Goal: Check status: Check status

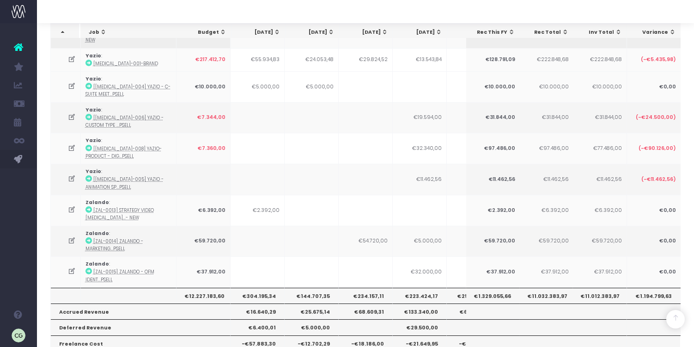
scroll to position [793, 0]
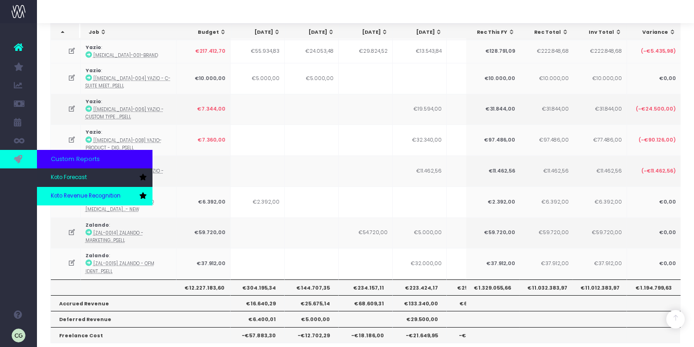
click at [68, 191] on link "Koto Revenue Recognition" at bounding box center [95, 196] width 116 height 18
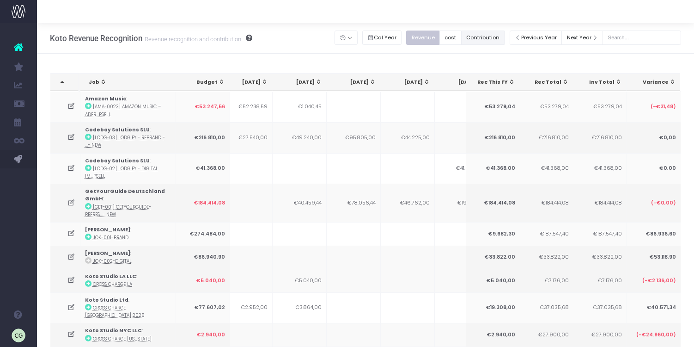
click at [495, 39] on button "Contribution" at bounding box center [483, 38] width 44 height 14
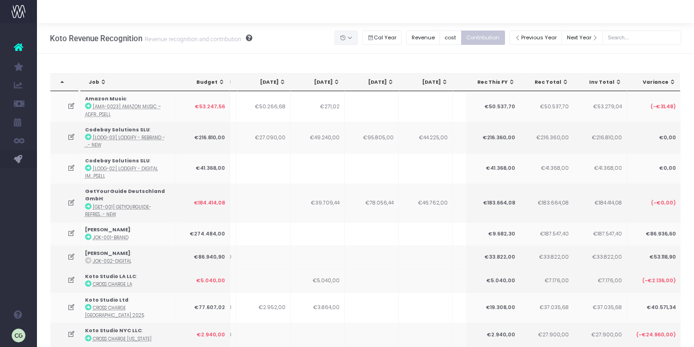
click at [356, 37] on button "button" at bounding box center [346, 38] width 23 height 14
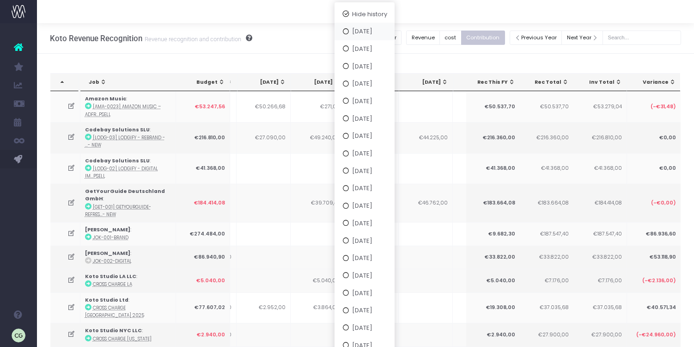
click at [356, 37] on button "[DATE]" at bounding box center [365, 32] width 60 height 18
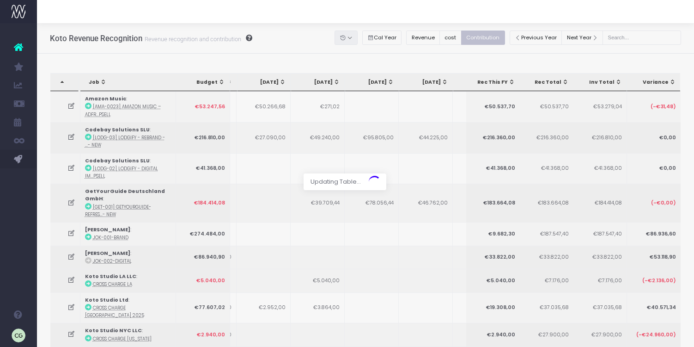
click at [356, 37] on div at bounding box center [347, 173] width 694 height 347
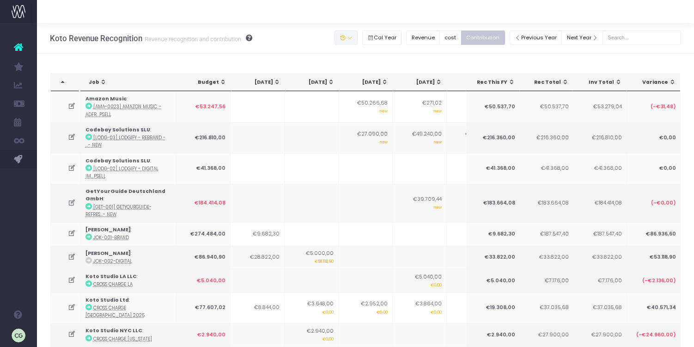
click at [358, 38] on button "button" at bounding box center [346, 38] width 23 height 14
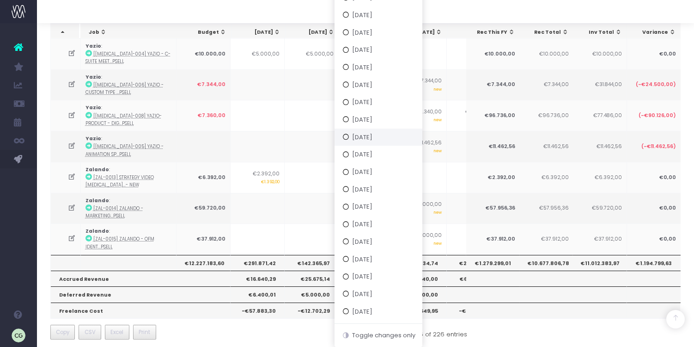
click at [379, 137] on button "[DATE]" at bounding box center [379, 137] width 88 height 18
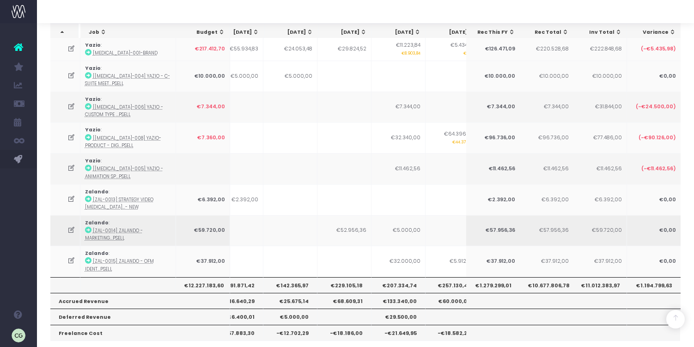
scroll to position [0, 23]
